Goal: Transaction & Acquisition: Register for event/course

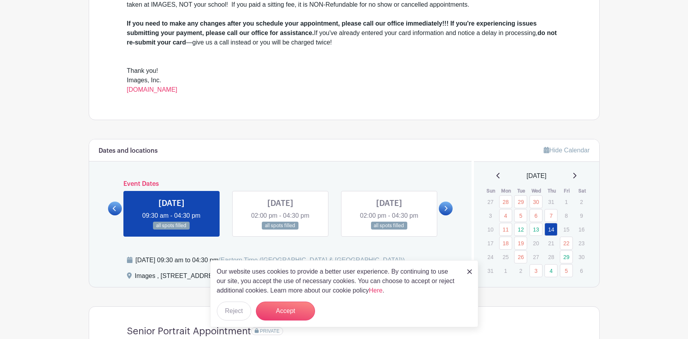
scroll to position [315, 0]
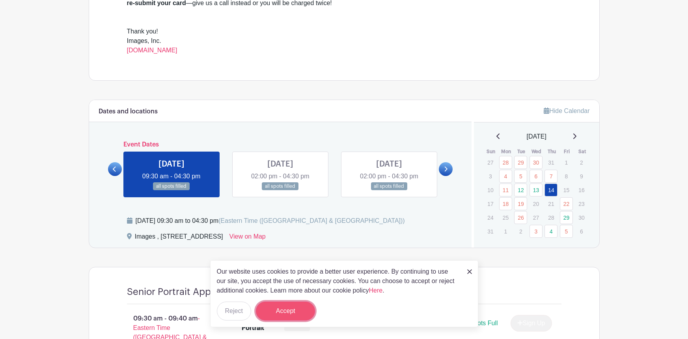
drag, startPoint x: 295, startPoint y: 314, endPoint x: 296, endPoint y: 286, distance: 28.0
click at [295, 314] on button "Accept" at bounding box center [285, 311] width 59 height 19
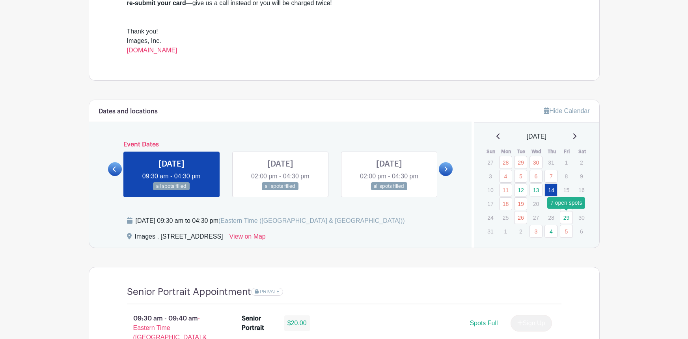
click at [570, 219] on link "29" at bounding box center [566, 217] width 13 height 13
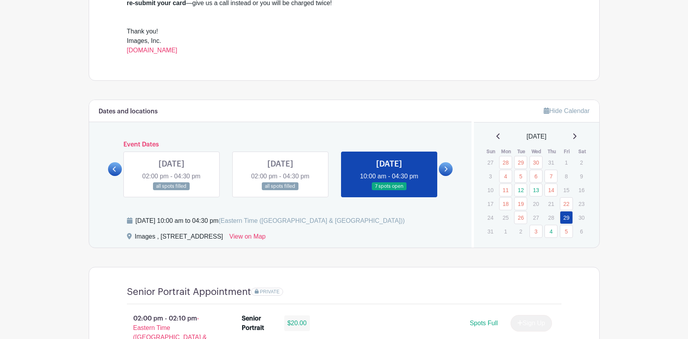
scroll to position [355, 0]
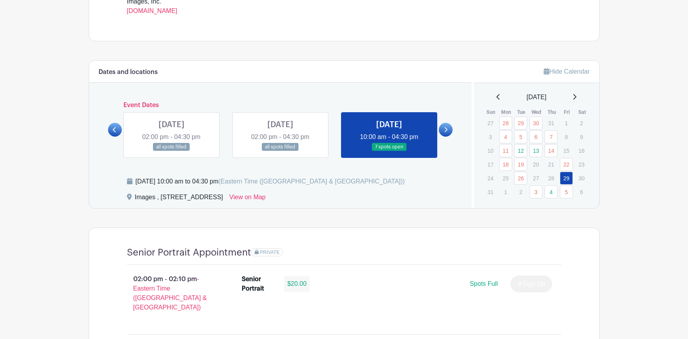
click at [446, 131] on icon at bounding box center [446, 129] width 3 height 5
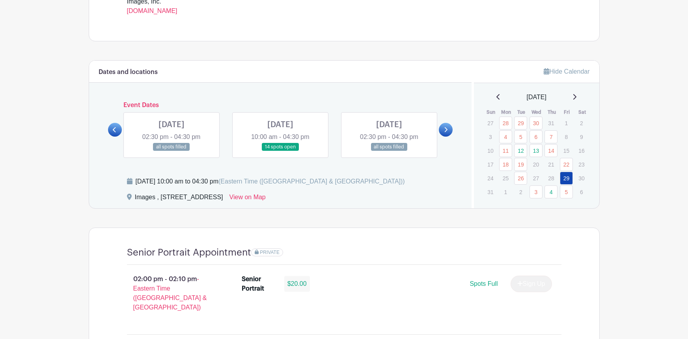
click at [112, 129] on link at bounding box center [115, 130] width 14 height 14
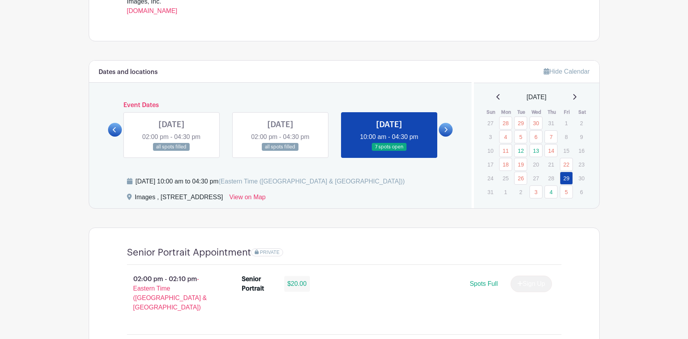
click at [389, 151] on link at bounding box center [389, 151] width 0 height 0
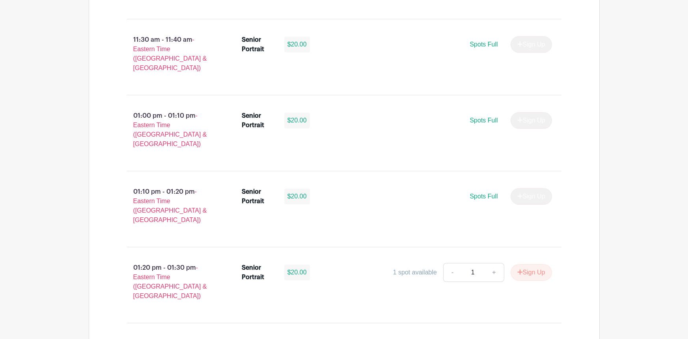
scroll to position [2405, 0]
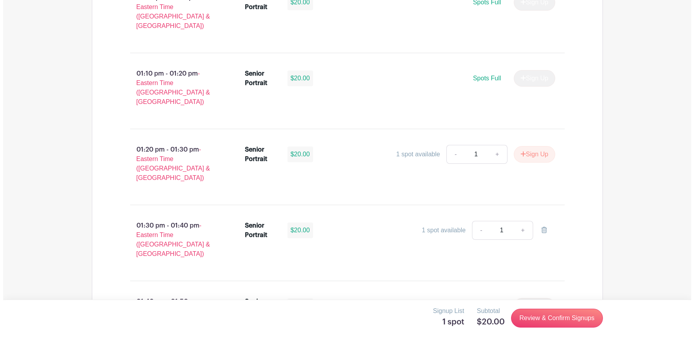
scroll to position [2599, 0]
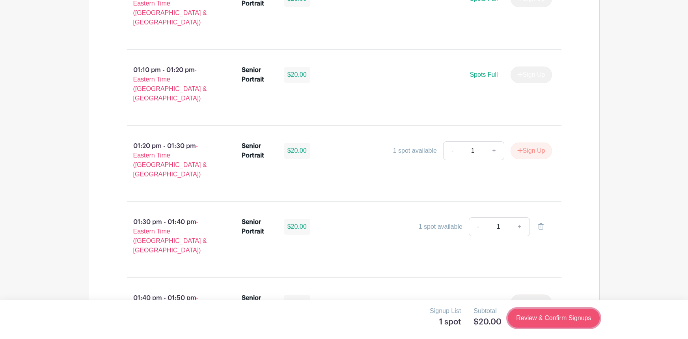
click at [531, 317] on link "Review & Confirm Signups" at bounding box center [553, 318] width 91 height 19
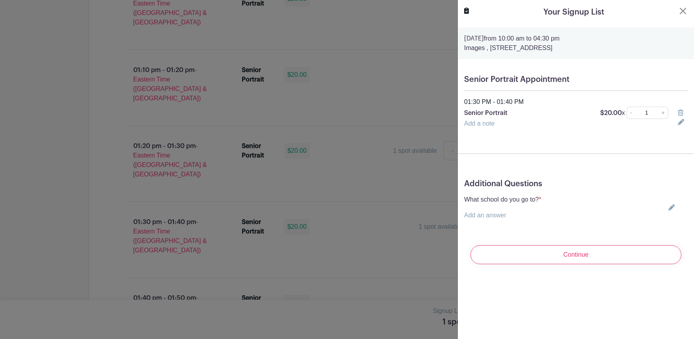
click at [580, 212] on div "What school do you go to? * Add an answer Choose your answer [GEOGRAPHIC_DATA] …" at bounding box center [576, 207] width 224 height 25
click at [669, 205] on div "What school do you go to? * Add an answer Choose your answer [GEOGRAPHIC_DATA] …" at bounding box center [576, 207] width 224 height 25
click at [668, 205] on icon at bounding box center [671, 208] width 6 height 6
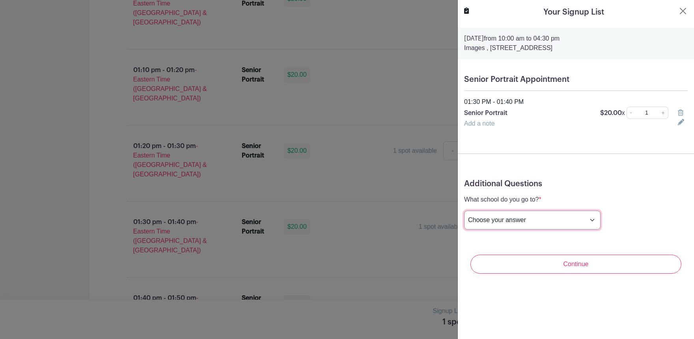
click at [535, 219] on select "Choose your answer [GEOGRAPHIC_DATA] High [PERSON_NAME] High [PERSON_NAME] High…" at bounding box center [532, 220] width 136 height 19
select select "3950"
click at [464, 211] on select "Choose your answer [GEOGRAPHIC_DATA] High [PERSON_NAME] High [PERSON_NAME] High…" at bounding box center [532, 220] width 136 height 19
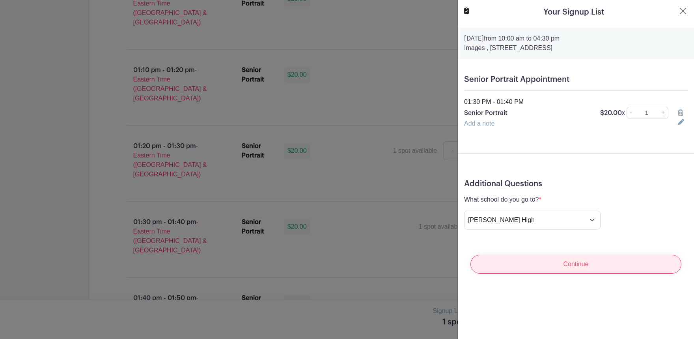
click at [567, 265] on input "Continue" at bounding box center [575, 264] width 211 height 19
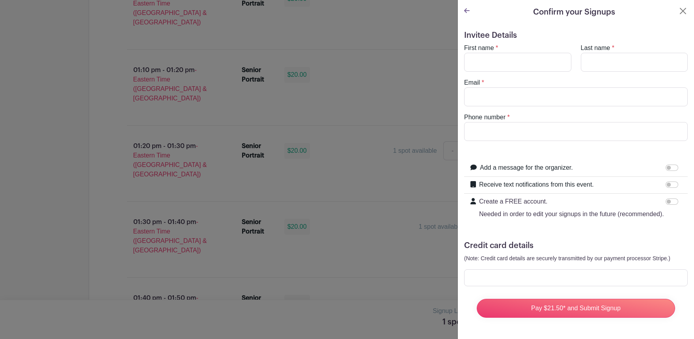
scroll to position [0, 0]
click at [515, 63] on input "First name" at bounding box center [517, 62] width 107 height 19
type input "[PERSON_NAME]"
type input "[EMAIL_ADDRESS][DOMAIN_NAME]"
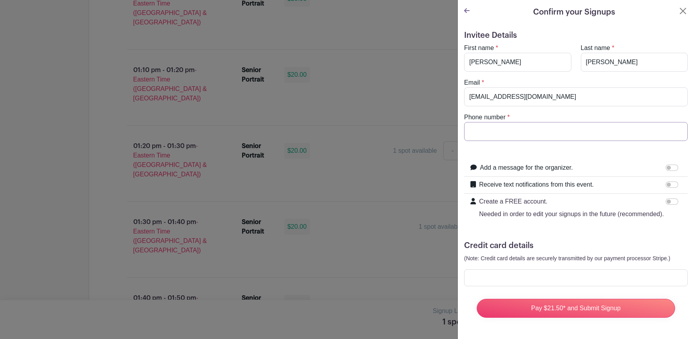
type input "9857100883"
click at [669, 182] on input "Receive text notifications from this event." at bounding box center [671, 185] width 13 height 6
checkbox input "true"
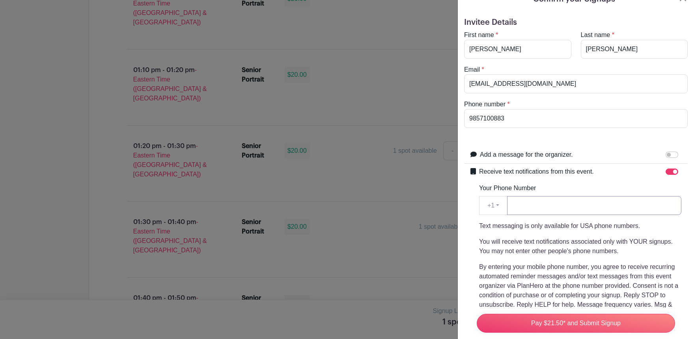
click at [584, 203] on input "Your Phone Number" at bounding box center [594, 205] width 174 height 19
type input "9857100883"
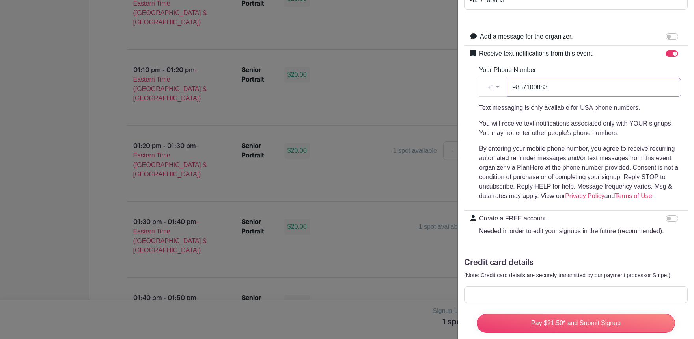
scroll to position [161, 0]
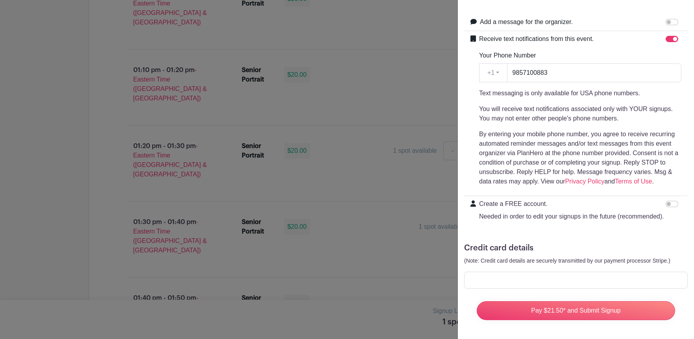
click at [554, 272] on div at bounding box center [576, 280] width 224 height 17
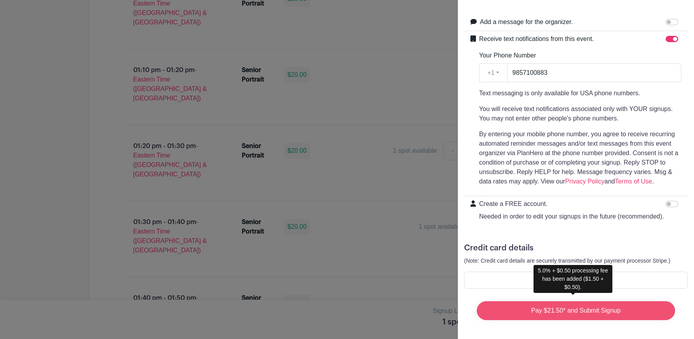
click at [568, 303] on input "Pay $21.50* and Submit Signup" at bounding box center [576, 311] width 198 height 19
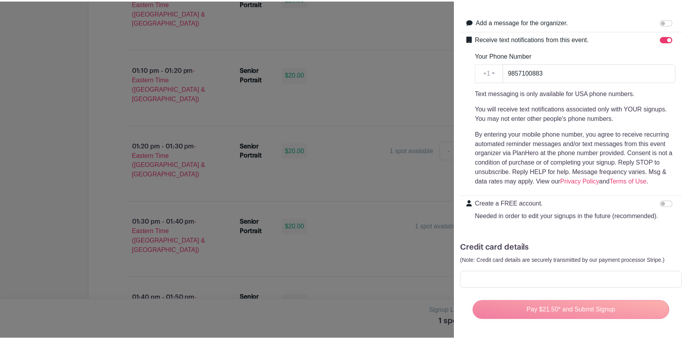
scroll to position [2603, 0]
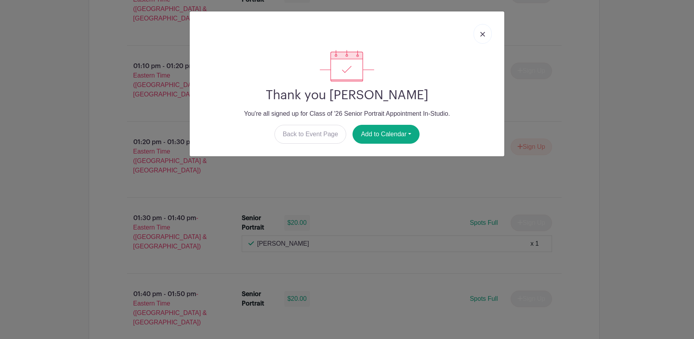
click at [482, 37] on link at bounding box center [482, 34] width 18 height 20
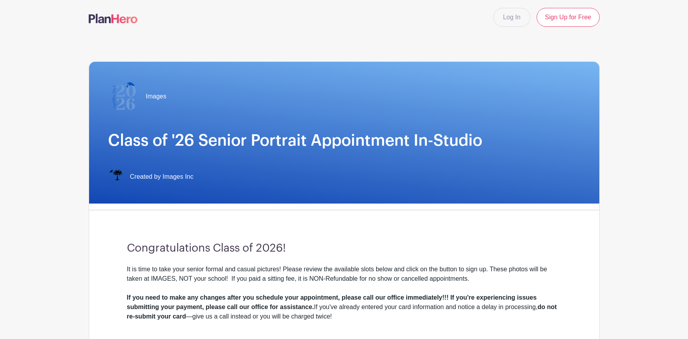
scroll to position [0, 0]
